Goal: Go to known website: Go to known website

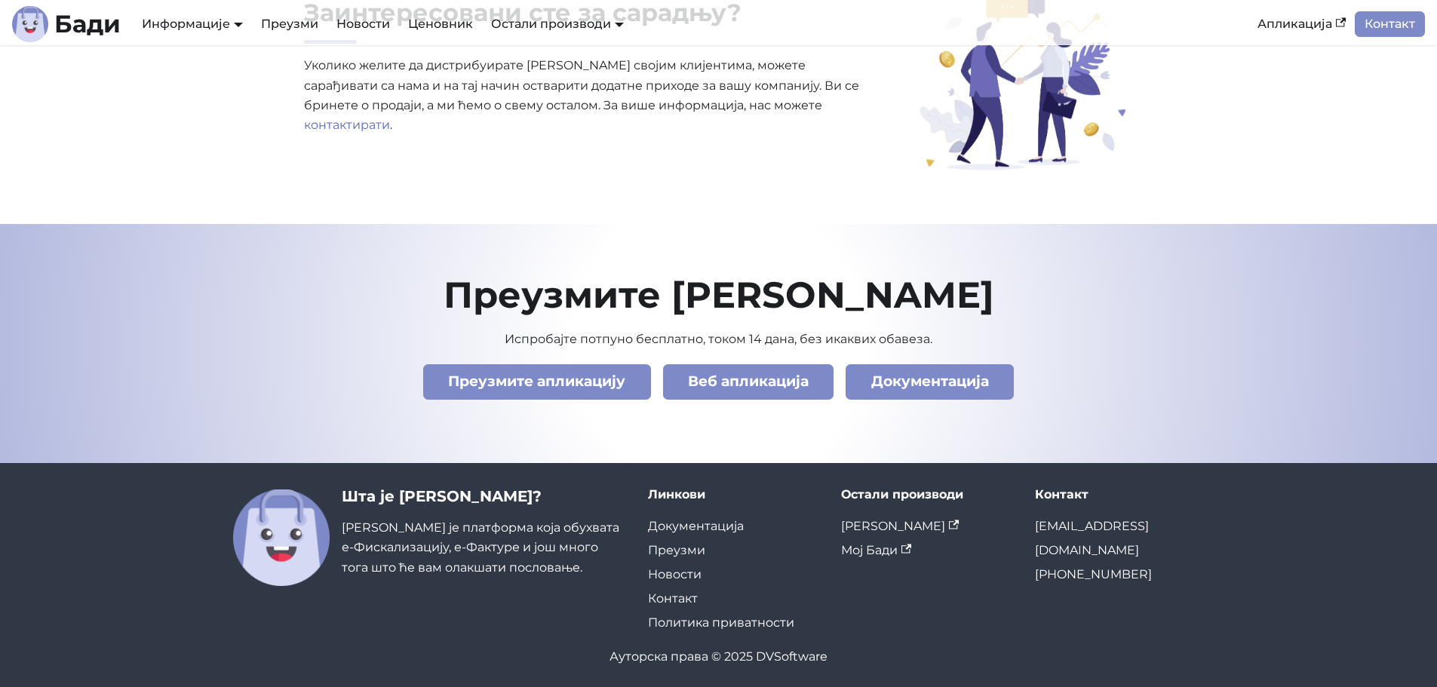
scroll to position [5163, 0]
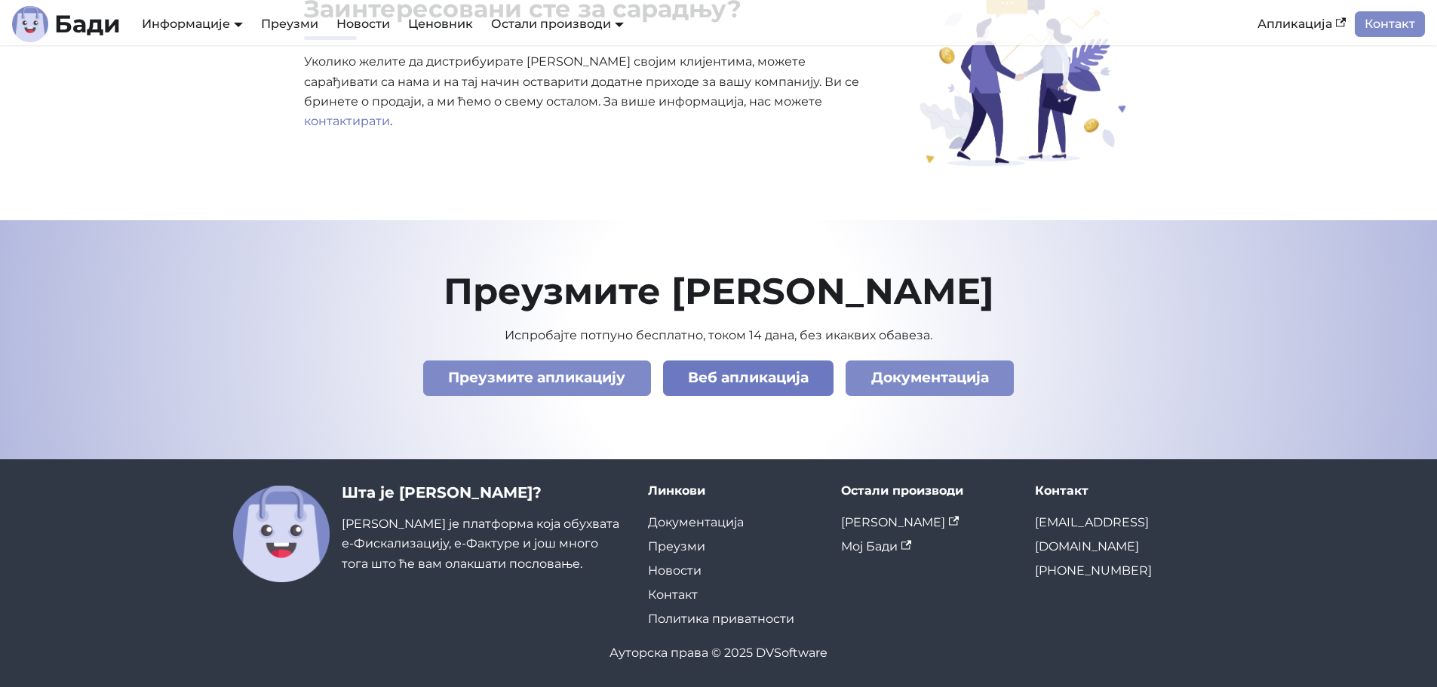
click at [728, 375] on link "Веб апликација" at bounding box center [748, 378] width 171 height 35
